Goal: Book appointment/travel/reservation

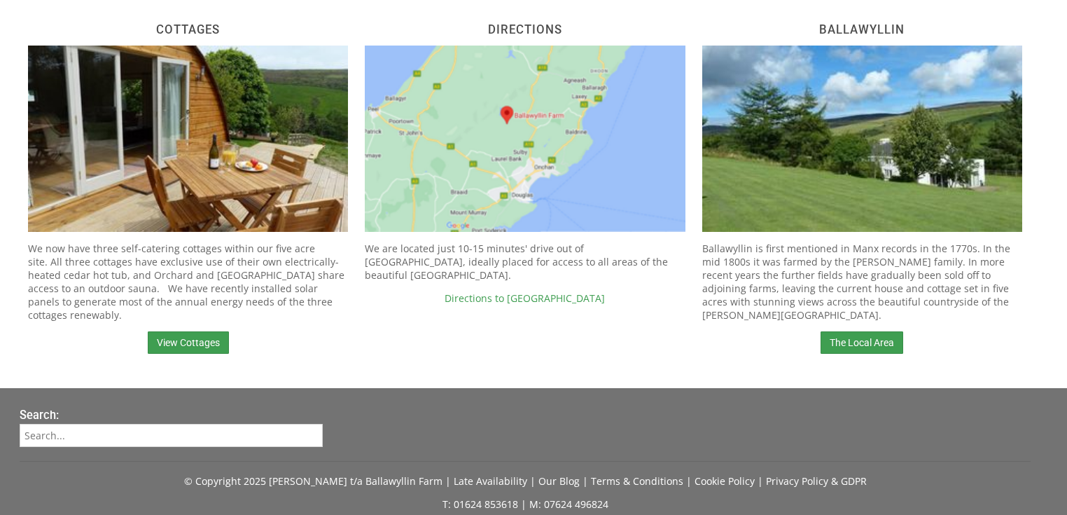
scroll to position [616, 0]
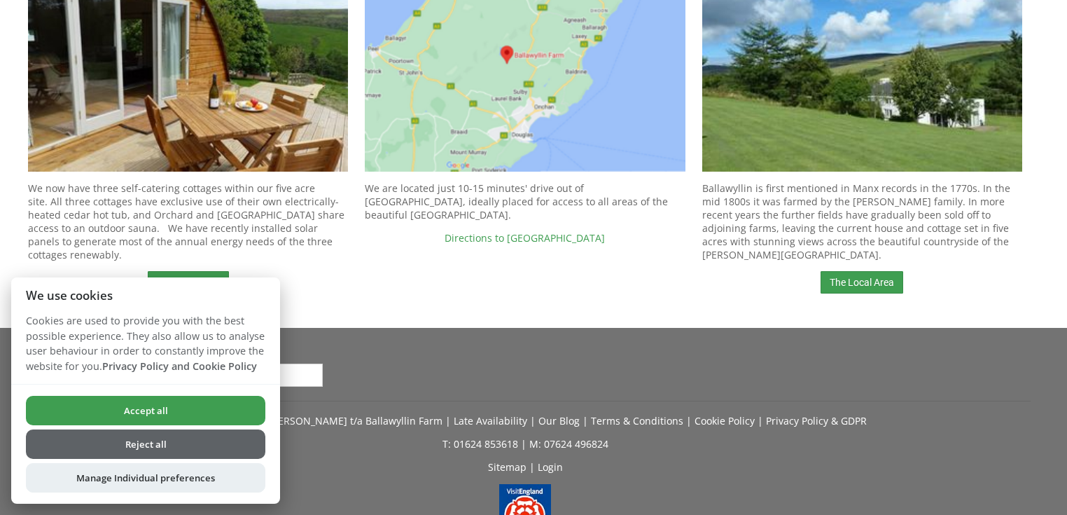
click at [127, 406] on button "Accept all" at bounding box center [146, 410] width 240 height 29
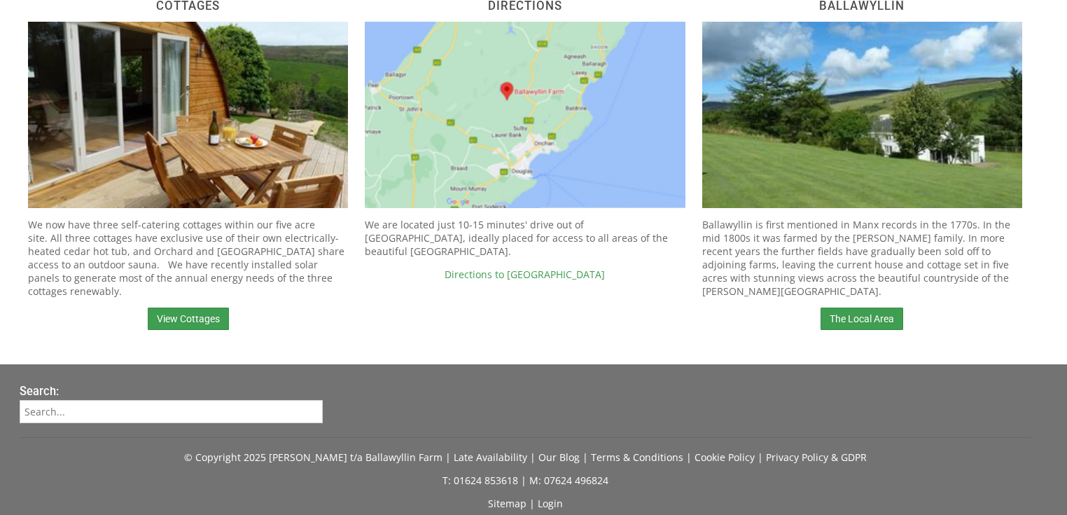
scroll to position [712, 0]
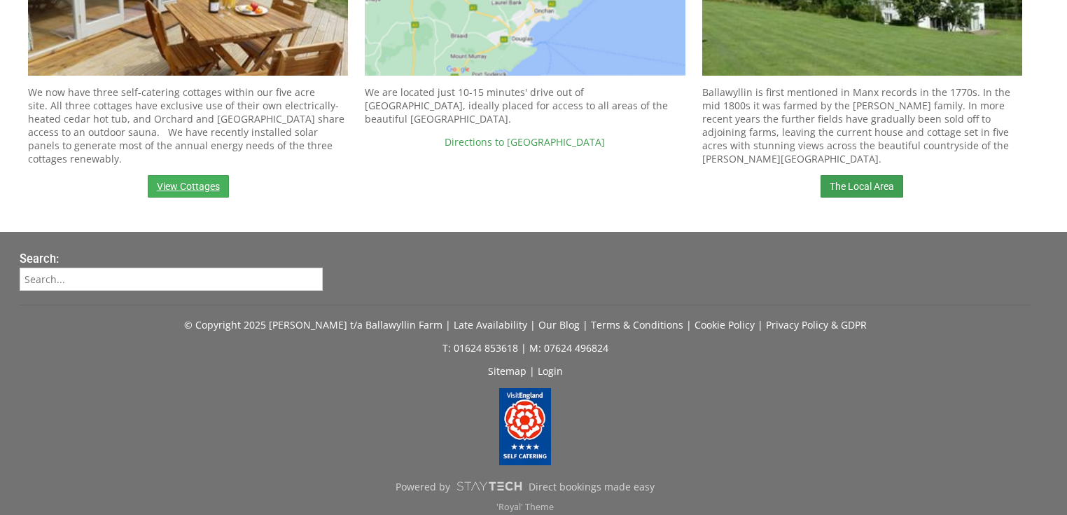
click at [202, 175] on link "View Cottages" at bounding box center [188, 186] width 81 height 22
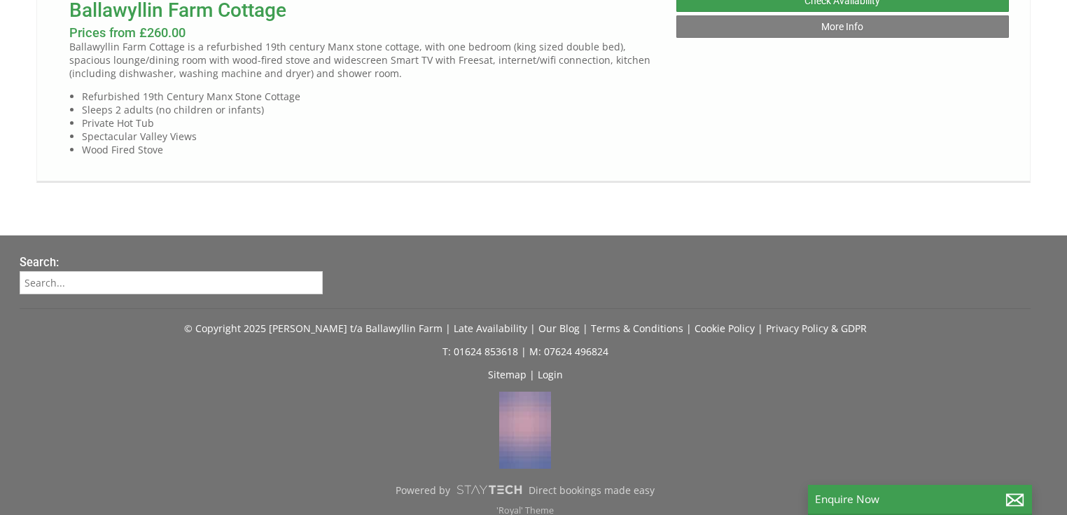
scroll to position [1401, 0]
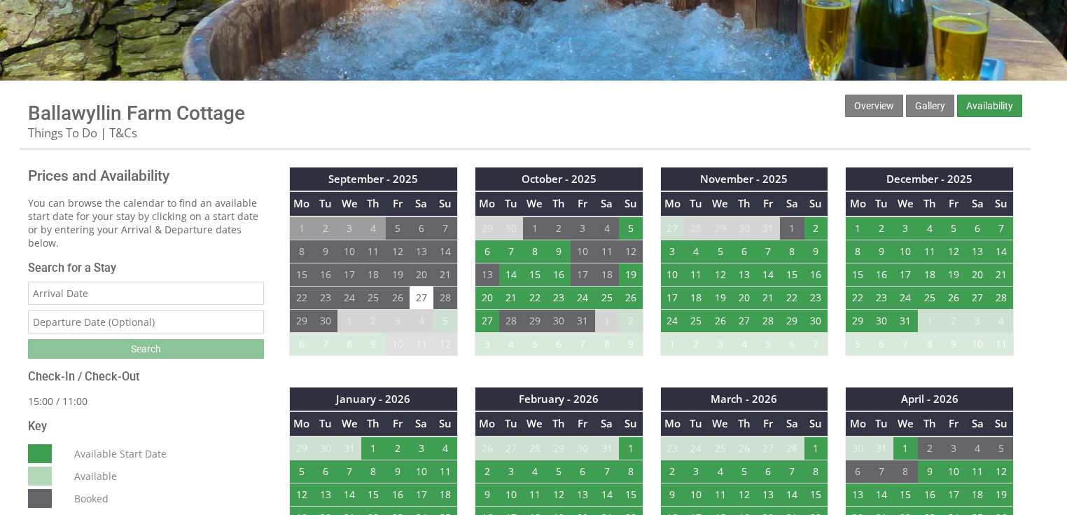
scroll to position [336, 0]
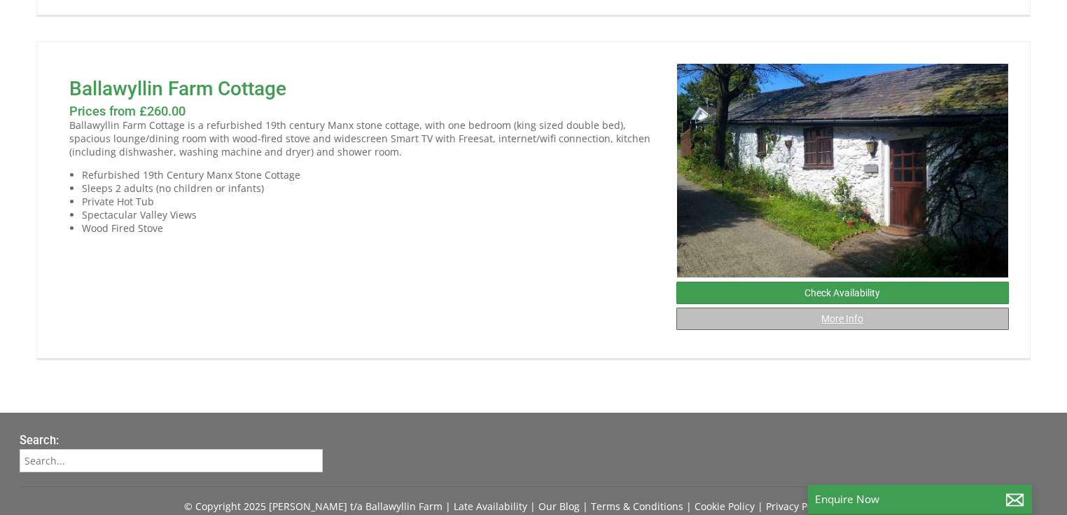
scroll to position [1121, 0]
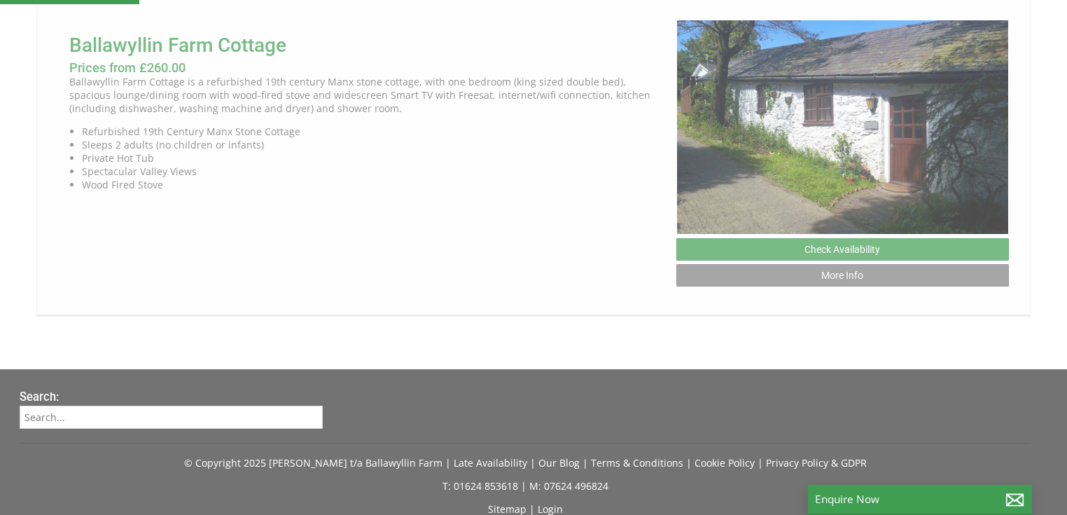
scroll to position [1009, 0]
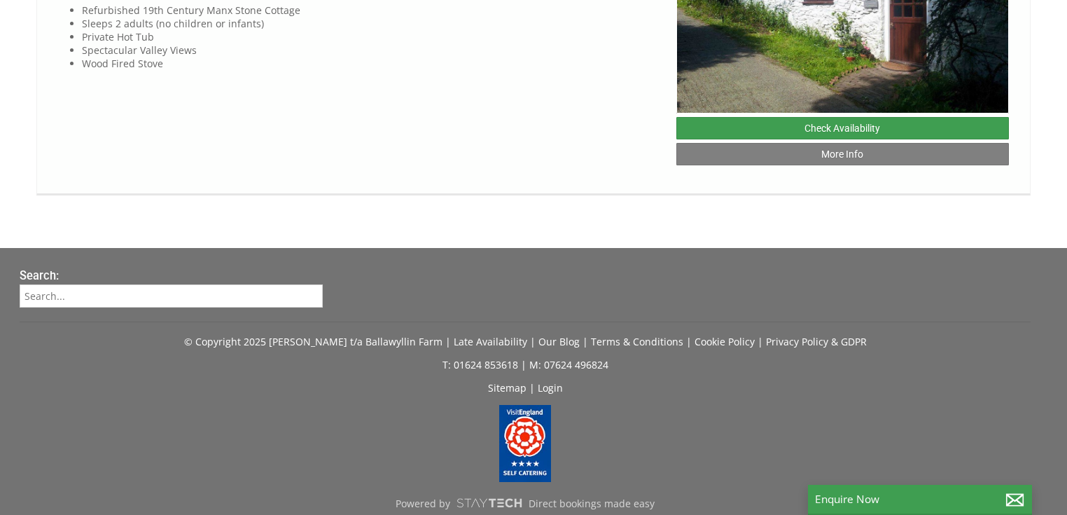
scroll to position [1289, 0]
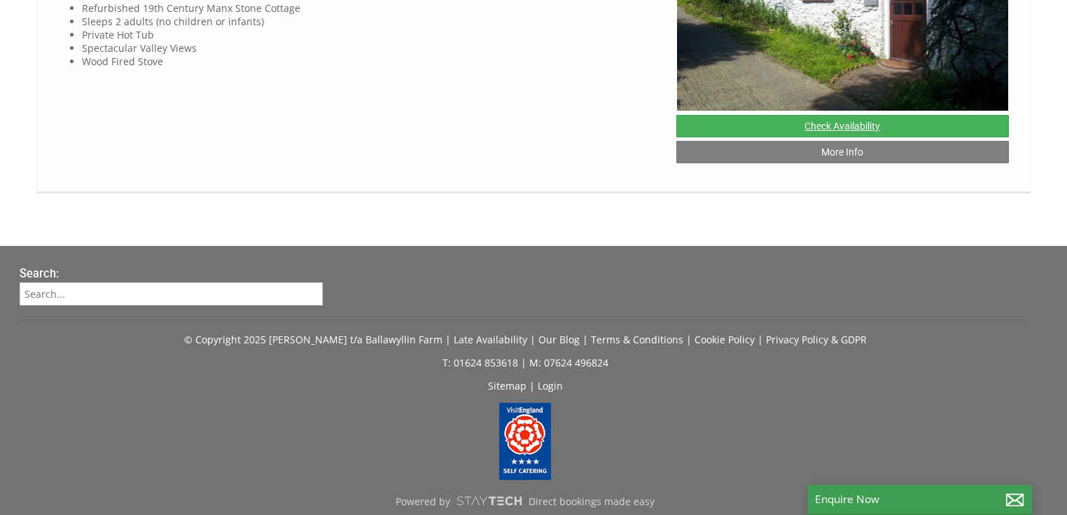
click at [798, 137] on link "Check Availability" at bounding box center [843, 126] width 333 height 22
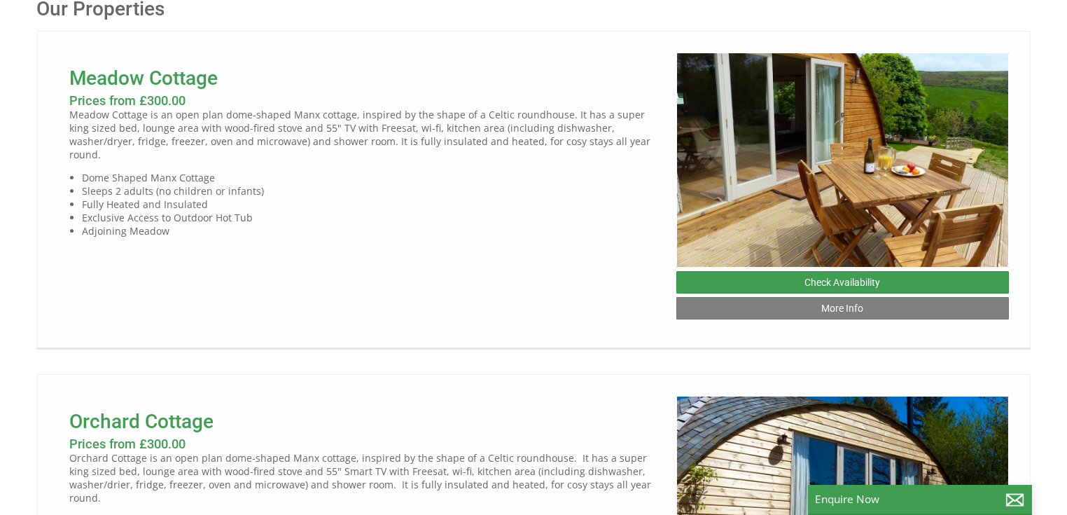
scroll to position [616, 0]
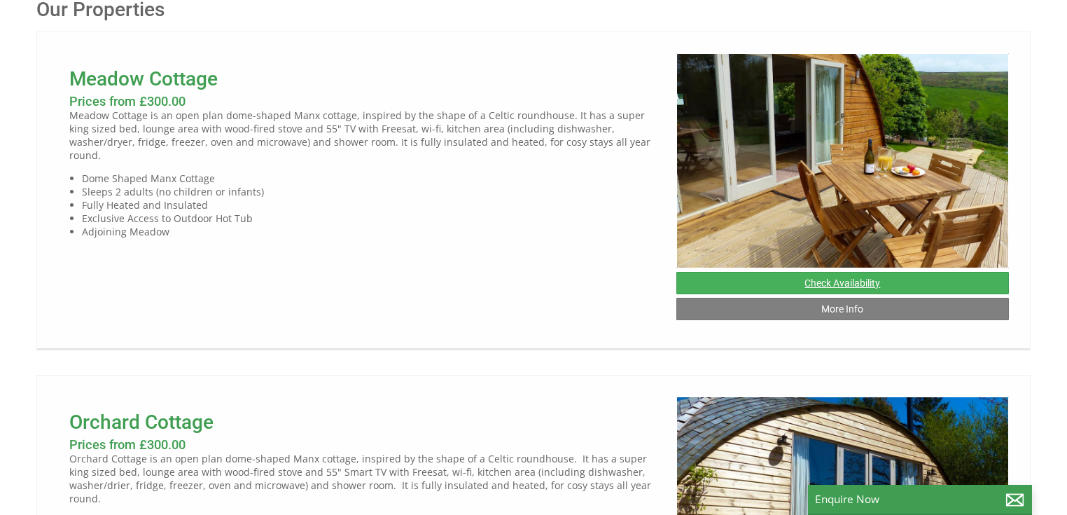
click at [824, 280] on link "Check Availability" at bounding box center [843, 283] width 333 height 22
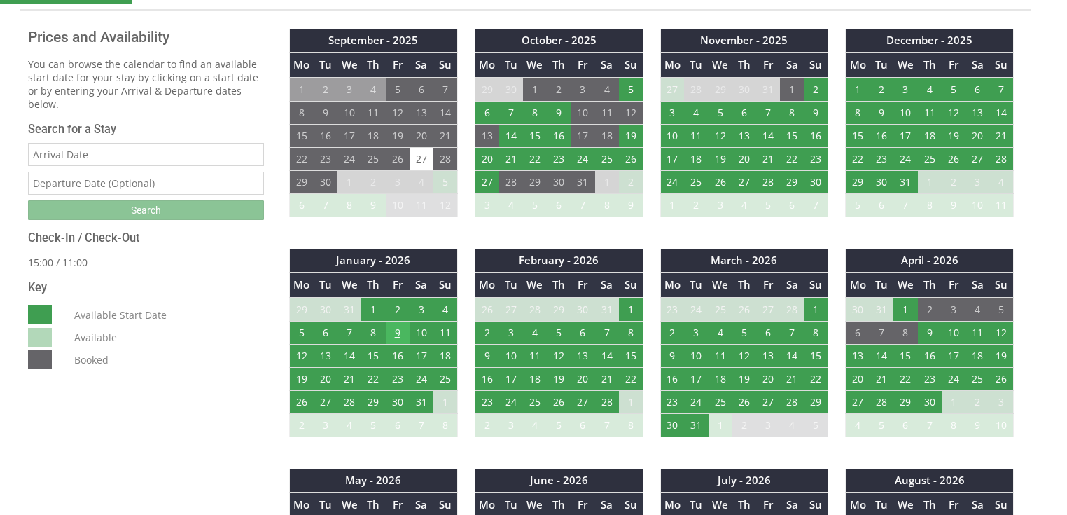
scroll to position [280, 0]
